Goal: Information Seeking & Learning: Learn about a topic

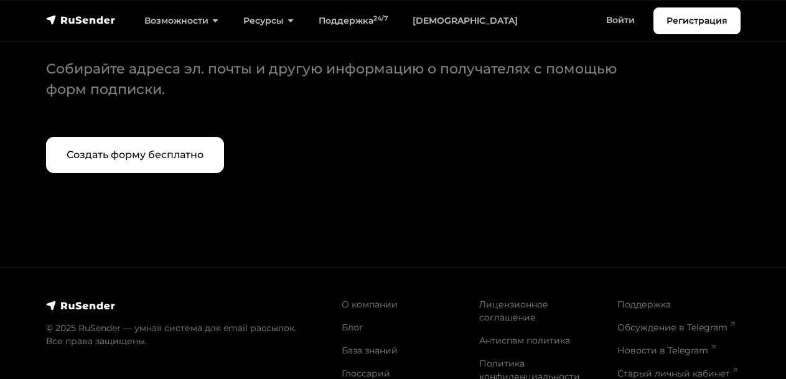
scroll to position [5318, 0]
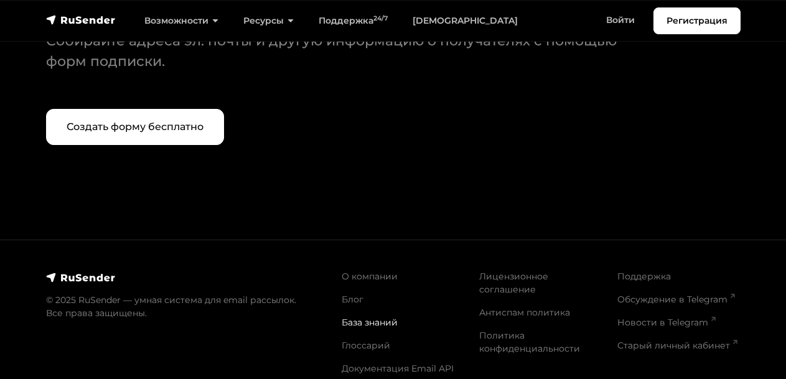
click at [347, 317] on link "База знаний" at bounding box center [370, 322] width 56 height 11
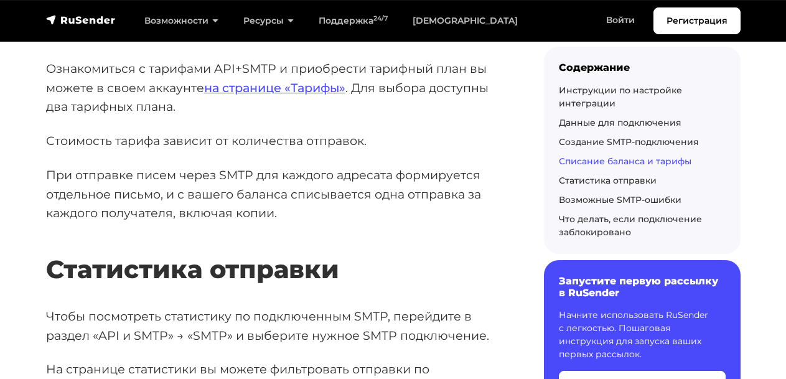
scroll to position [2713, 0]
